Goal: Information Seeking & Learning: Learn about a topic

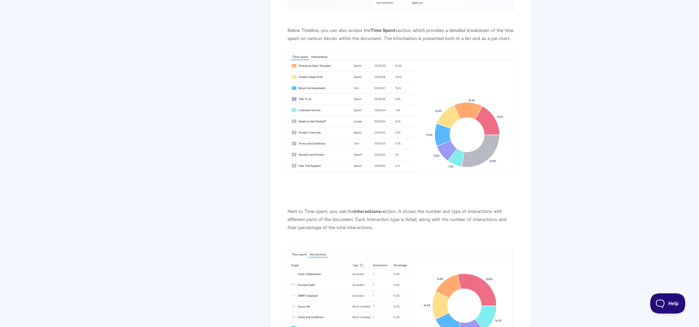
scroll to position [1739, 0]
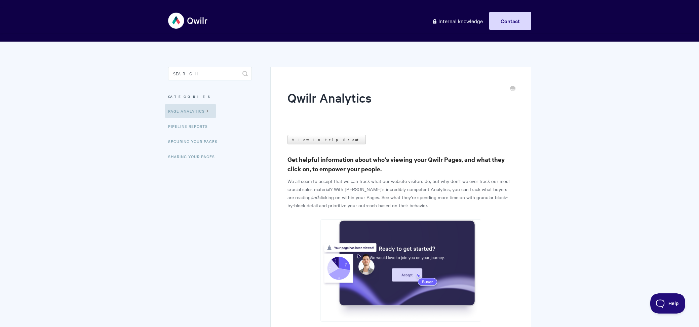
click at [195, 85] on aside "Toggle Search Categories Page Analytics Pipeline reports Securing Your Pages Sh…" at bounding box center [210, 121] width 84 height 108
click at [204, 84] on aside "Toggle Search Categories Page Analytics Pipeline reports Securing Your Pages Sh…" at bounding box center [210, 121] width 84 height 108
click at [216, 72] on input "Search" at bounding box center [210, 73] width 84 height 13
type input "pipedrive"
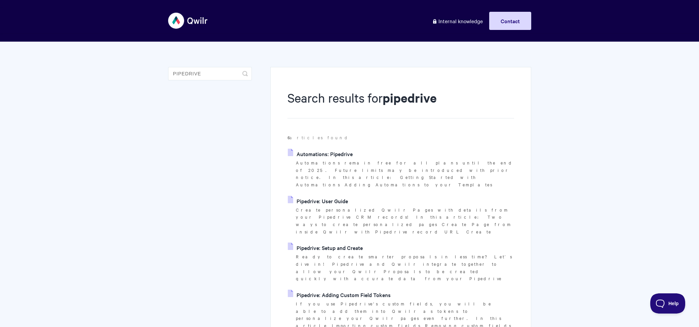
click at [322, 196] on link "Pipedrive: User Guide" at bounding box center [318, 201] width 60 height 10
click at [323, 242] on link "Pipedrive: Setup and Create" at bounding box center [325, 247] width 75 height 10
click at [337, 196] on link "Pipedrive: User Guide" at bounding box center [318, 201] width 60 height 10
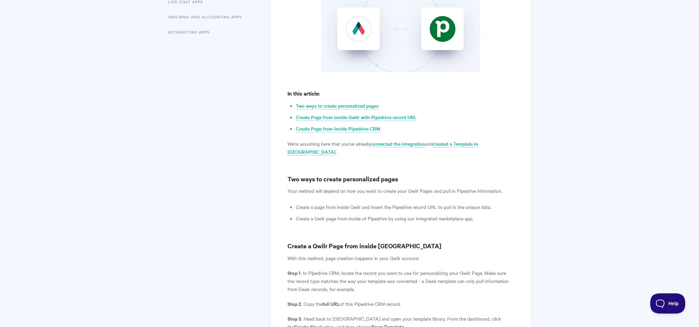
scroll to position [224, 0]
